Goal: Task Accomplishment & Management: Manage account settings

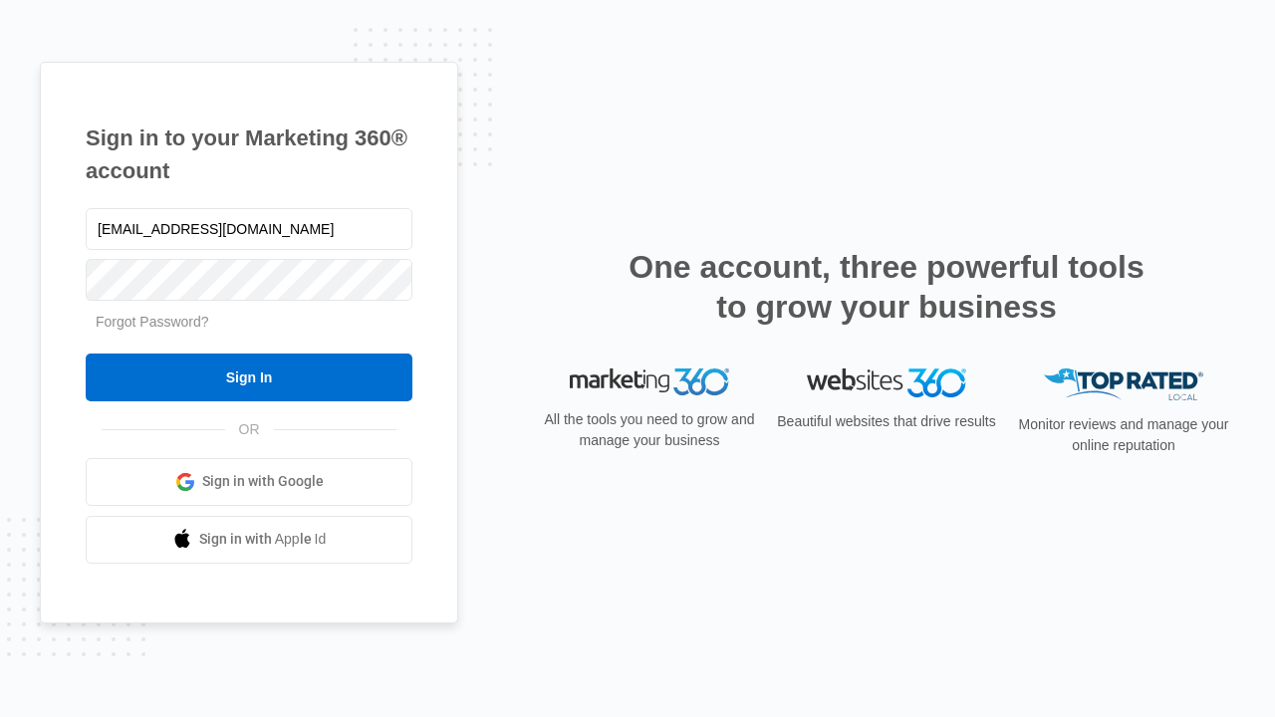
type input "[EMAIL_ADDRESS][DOMAIN_NAME]"
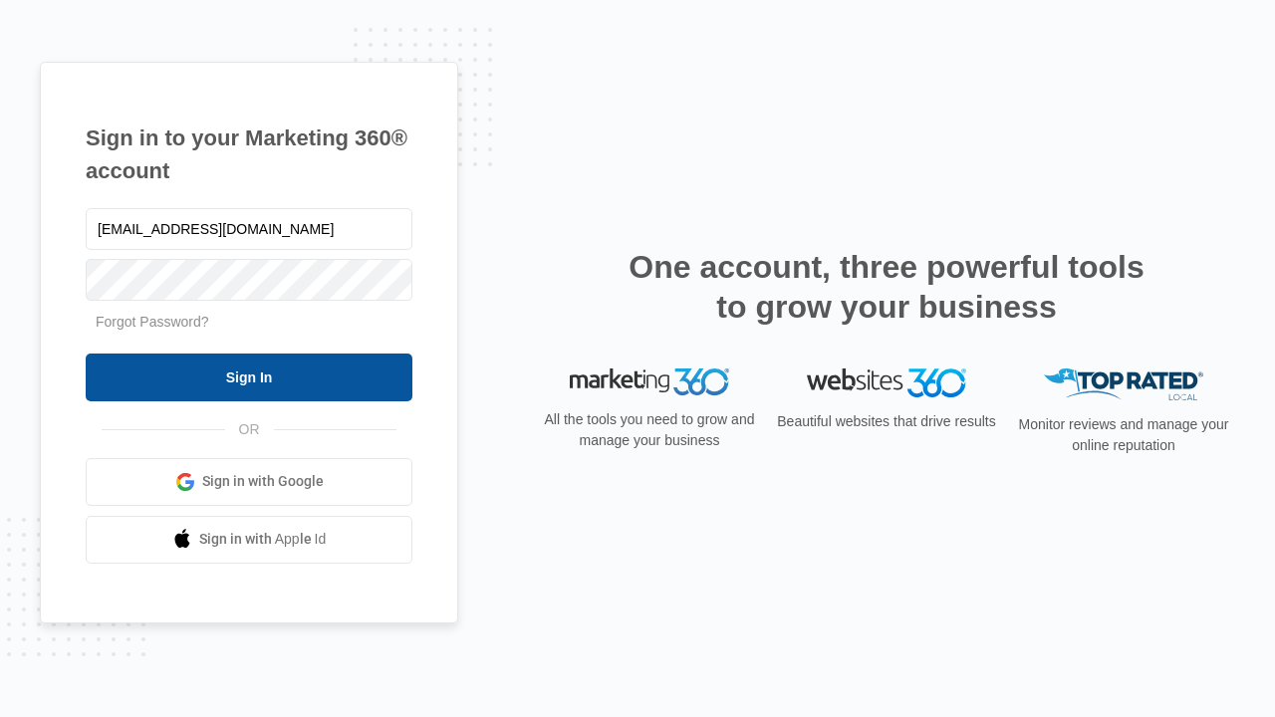
click at [249, 376] on input "Sign In" at bounding box center [249, 377] width 327 height 48
